Goal: Information Seeking & Learning: Learn about a topic

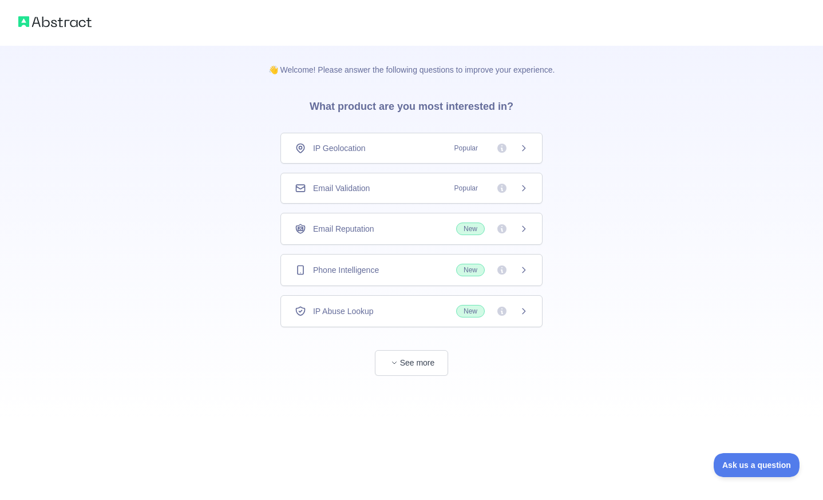
click at [413, 198] on div "Email Validation Popular" at bounding box center [412, 188] width 262 height 31
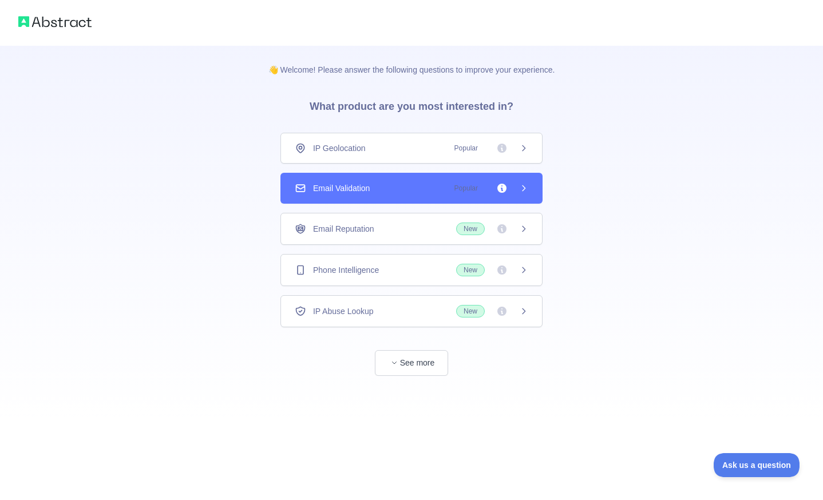
click at [431, 187] on div "Email Validation Popular" at bounding box center [412, 188] width 234 height 11
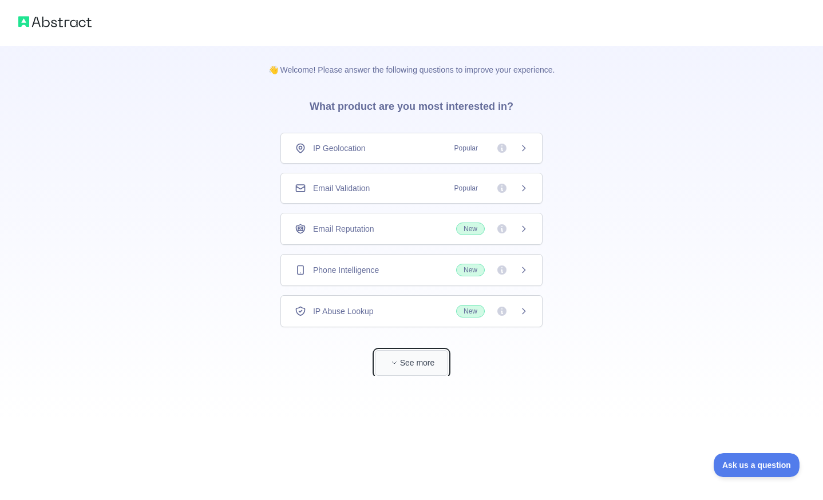
click at [432, 366] on button "See more" at bounding box center [411, 363] width 73 height 26
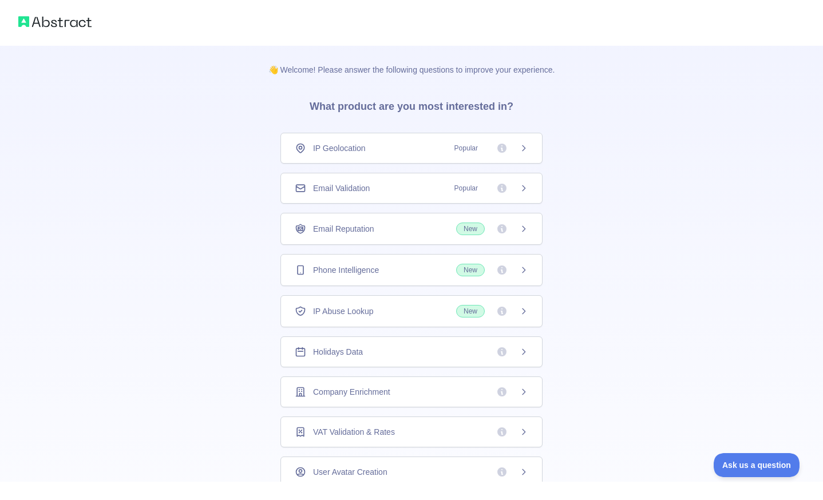
click at [424, 189] on div "Email Validation Popular" at bounding box center [412, 188] width 234 height 11
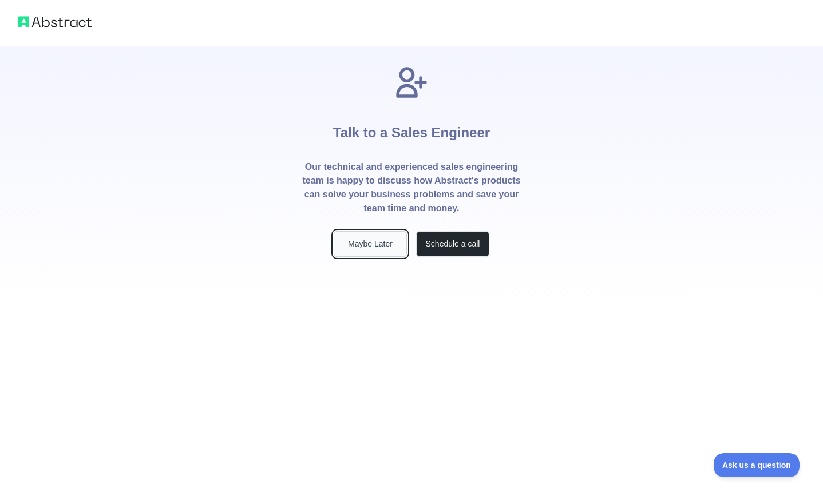
click at [392, 253] on button "Maybe Later" at bounding box center [370, 244] width 73 height 26
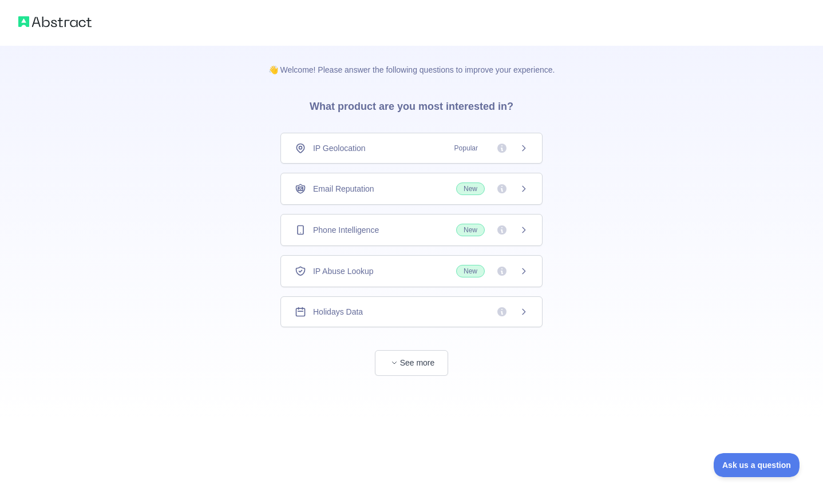
click at [399, 234] on div "Phone Intelligence New" at bounding box center [412, 230] width 234 height 13
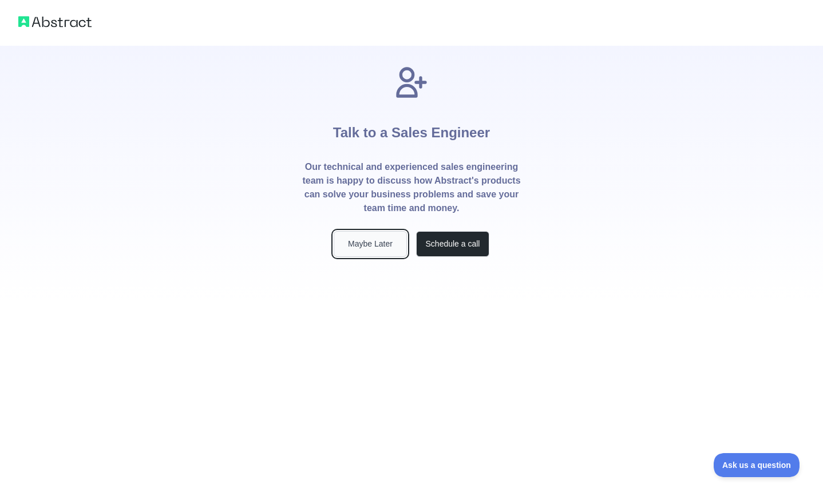
click at [403, 245] on button "Maybe Later" at bounding box center [370, 244] width 73 height 26
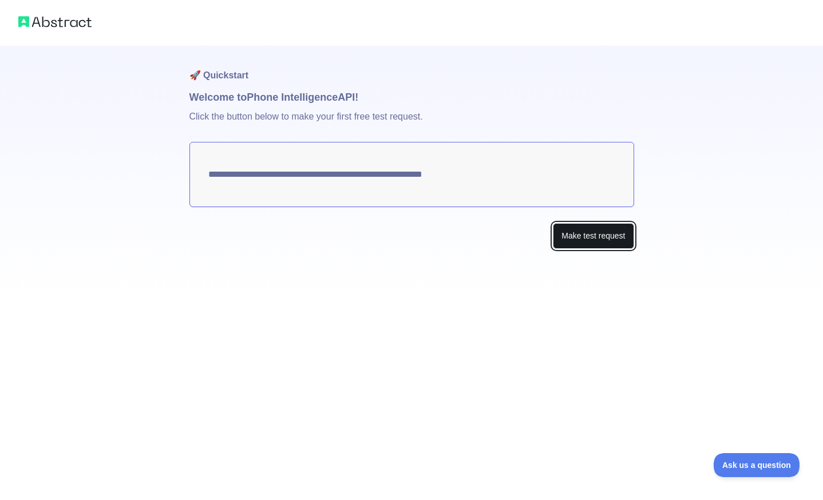
click at [588, 244] on button "Make test request" at bounding box center [593, 236] width 81 height 26
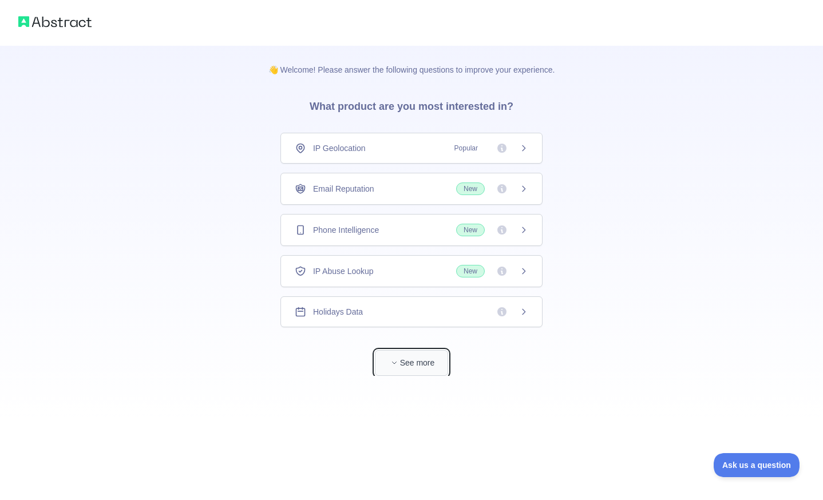
click at [415, 356] on button "See more" at bounding box center [411, 363] width 73 height 26
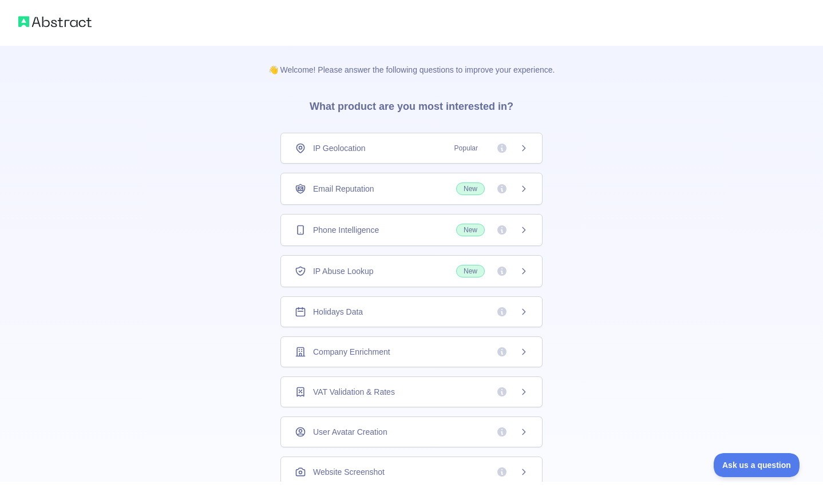
click at [420, 198] on div "Email Reputation New" at bounding box center [412, 189] width 262 height 32
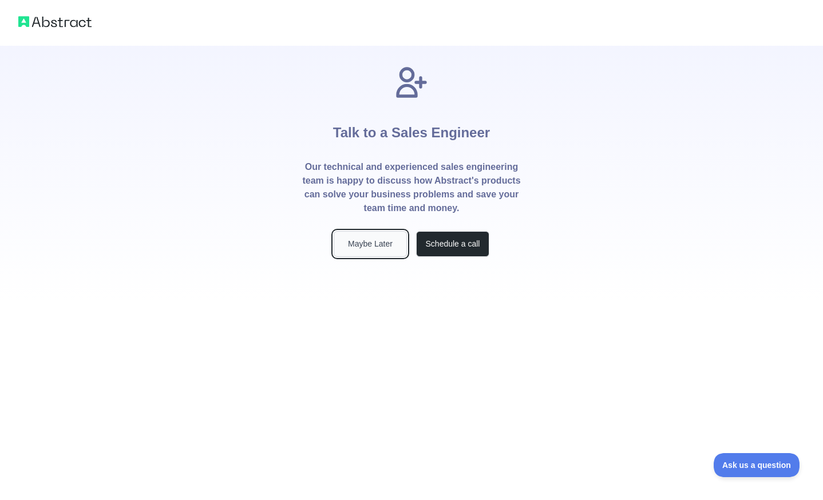
click at [387, 237] on button "Maybe Later" at bounding box center [370, 244] width 73 height 26
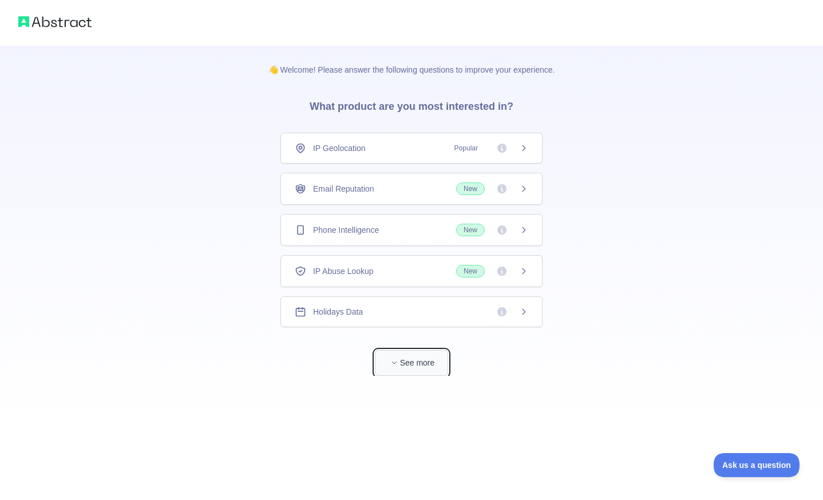
click at [430, 367] on button "See more" at bounding box center [411, 363] width 73 height 26
